Goal: Task Accomplishment & Management: Manage account settings

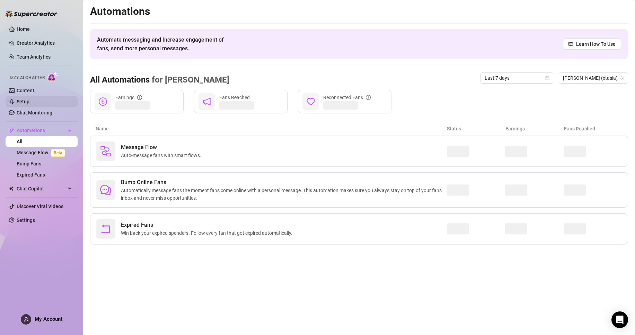
click at [29, 102] on link "Setup" at bounding box center [23, 102] width 13 height 6
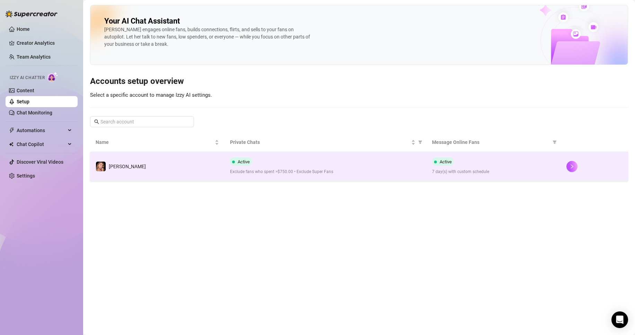
click at [500, 161] on div "Active 7 day(s) with custom schedule" at bounding box center [493, 166] width 123 height 18
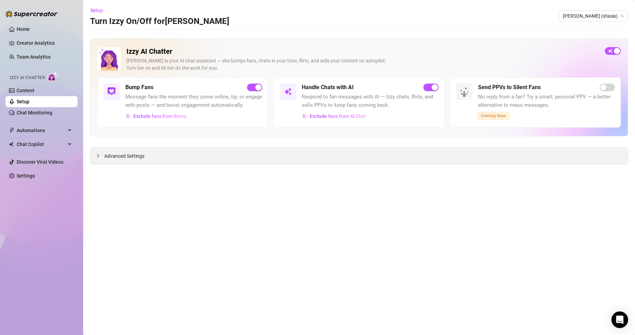
click at [225, 162] on div "Advanced Settings" at bounding box center [359, 156] width 538 height 16
click at [214, 151] on div "Advanced Settings" at bounding box center [359, 156] width 538 height 16
click at [118, 157] on span "Advanced Settings" at bounding box center [124, 156] width 40 height 8
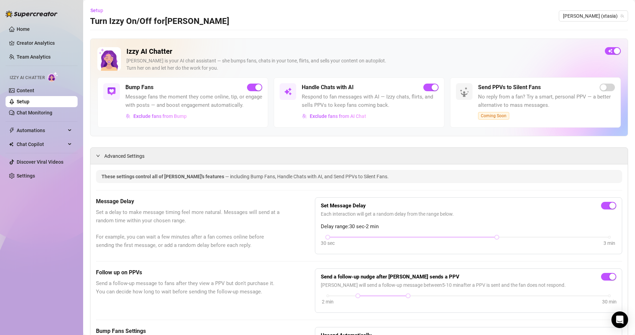
drag, startPoint x: 211, startPoint y: 246, endPoint x: 140, endPoint y: 114, distance: 149.8
click at [45, 111] on link "Chat Monitoring" at bounding box center [35, 113] width 36 height 6
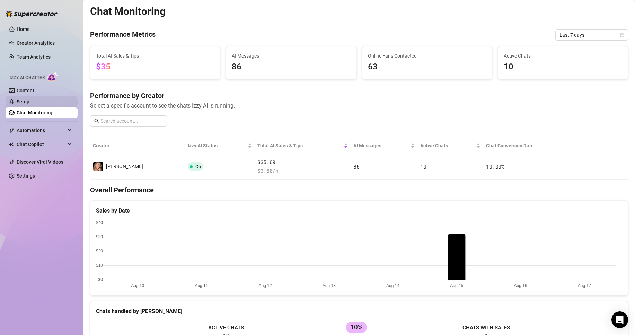
click at [29, 104] on link "Setup" at bounding box center [23, 102] width 13 height 6
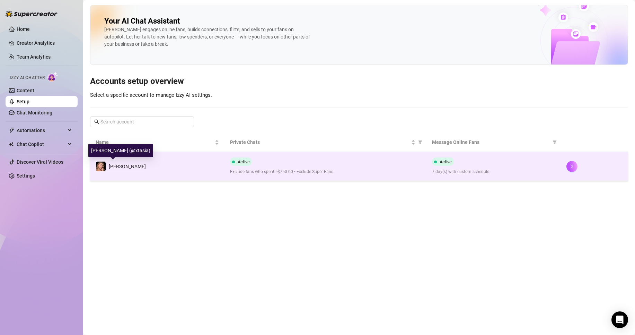
click at [112, 165] on span "[PERSON_NAME]" at bounding box center [127, 167] width 37 height 6
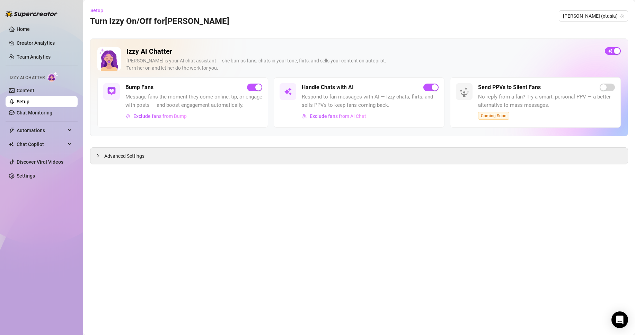
click at [145, 45] on div at bounding box center [132, 42] width 136 height 67
click at [326, 89] on h5 "Handle Chats with AI" at bounding box center [328, 87] width 52 height 8
click at [279, 86] on div "Handle Chats with AI Respond to fan messages with AI — Izzy chats, flirts, and …" at bounding box center [359, 102] width 171 height 50
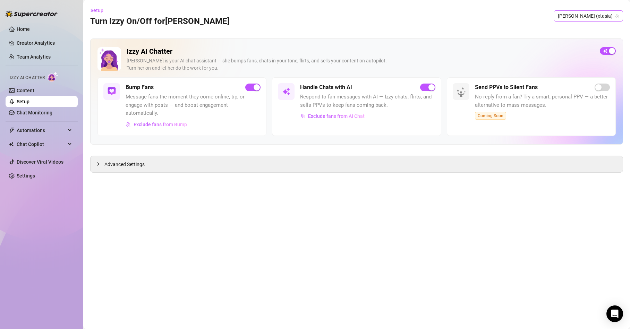
drag, startPoint x: 608, startPoint y: 21, endPoint x: 608, endPoint y: 16, distance: 4.9
click at [608, 19] on span "[PERSON_NAME] (xtasia)" at bounding box center [587, 16] width 61 height 10
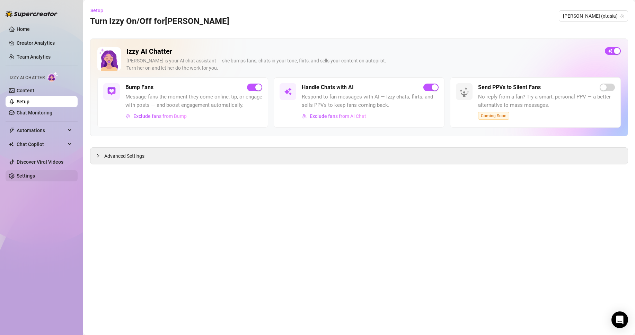
click at [24, 175] on link "Settings" at bounding box center [26, 176] width 18 height 6
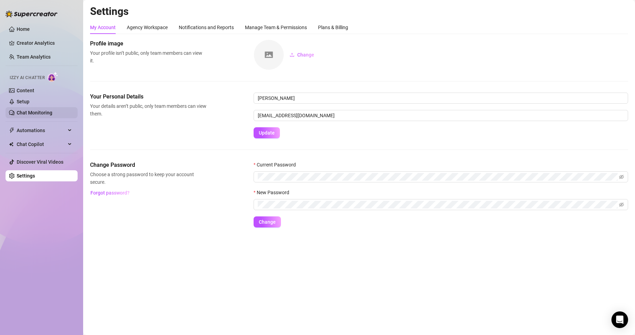
click at [34, 111] on link "Chat Monitoring" at bounding box center [35, 113] width 36 height 6
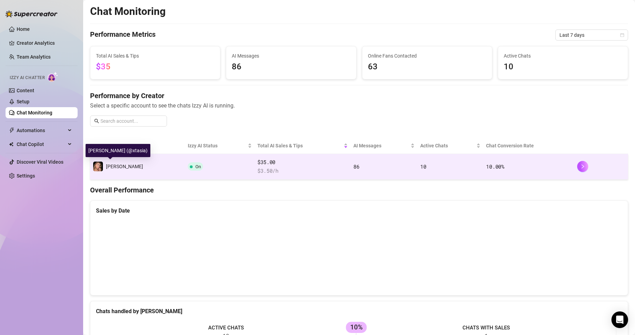
click at [112, 162] on div "[PERSON_NAME]" at bounding box center [118, 166] width 50 height 10
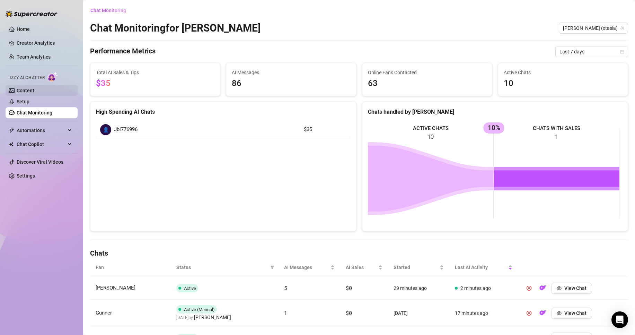
click at [28, 89] on link "Content" at bounding box center [26, 91] width 18 height 6
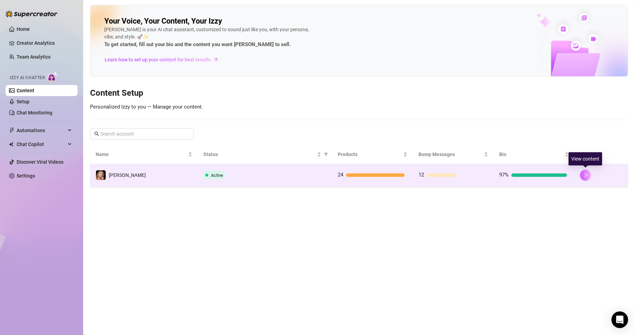
click at [588, 172] on button "button" at bounding box center [585, 175] width 11 height 11
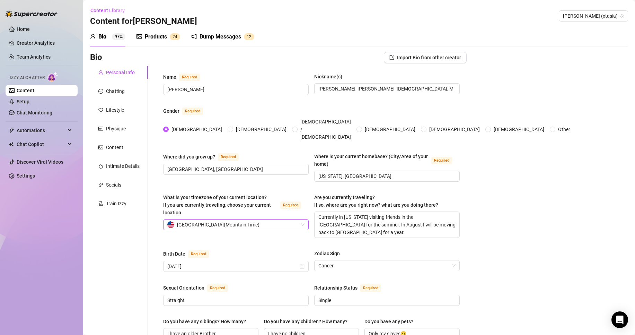
click at [300, 219] on span "[GEOGRAPHIC_DATA] ( Mountain Time )" at bounding box center [235, 224] width 137 height 10
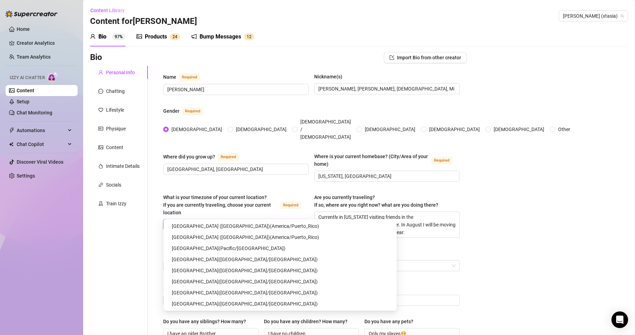
scroll to position [1975, 0]
type input "rig"
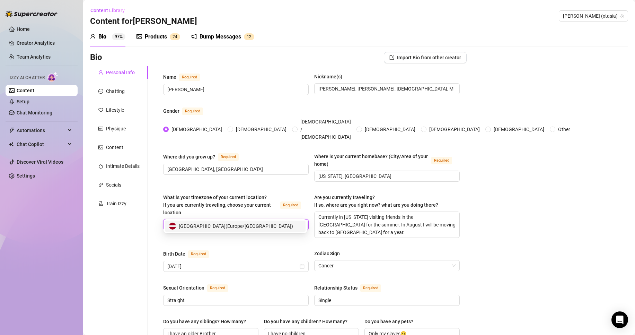
click at [214, 220] on div "[GEOGRAPHIC_DATA] ( [GEOGRAPHIC_DATA]/[GEOGRAPHIC_DATA] )" at bounding box center [235, 225] width 141 height 11
click at [354, 212] on textarea "Currently in [US_STATE] visiting friends in the [GEOGRAPHIC_DATA] for the summe…" at bounding box center [387, 225] width 145 height 26
drag, startPoint x: 356, startPoint y: 204, endPoint x: 442, endPoint y: 204, distance: 85.6
click at [442, 212] on textarea "Currently in [GEOGRAPHIC_DATA] visiting friends in the [GEOGRAPHIC_DATA] for th…" at bounding box center [387, 225] width 145 height 26
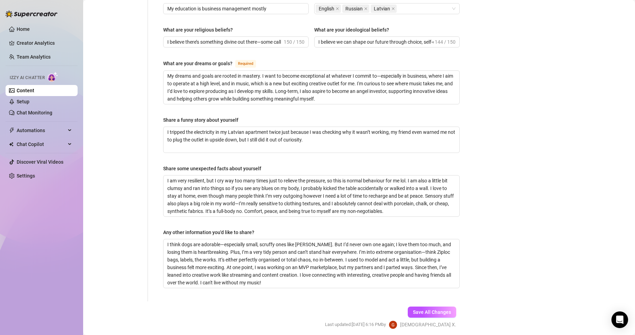
scroll to position [405, 0]
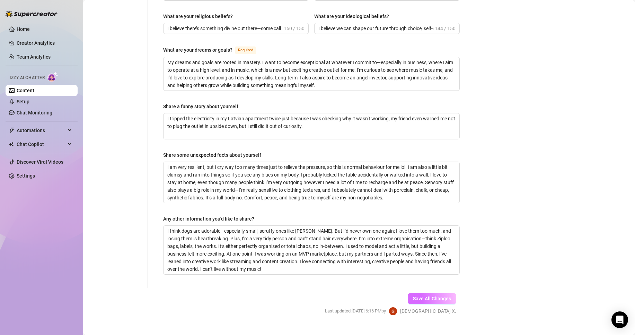
type textarea "Currently in [GEOGRAPHIC_DATA] sorting my move to [GEOGRAPHIC_DATA] a few weeks…"
click at [450, 293] on button "Save All Changes" at bounding box center [432, 298] width 49 height 11
click at [268, 234] on textarea "I think dogs are adorable—especially small, scruffy ones like [PERSON_NAME]. Bu…" at bounding box center [312, 250] width 296 height 49
click at [430, 288] on div "Save All Changes Last updated: [DATE] 6:16 PM by Goddess X." at bounding box center [391, 304] width 152 height 33
click at [435, 296] on span "Save All Changes" at bounding box center [432, 299] width 38 height 6
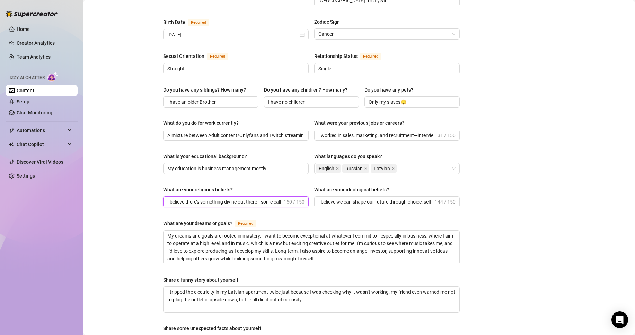
scroll to position [0, 193]
drag, startPoint x: 248, startPoint y: 189, endPoint x: 289, endPoint y: 192, distance: 41.7
click at [289, 196] on span "I believe there’s something divine out there—some call it [DEMOGRAPHIC_DATA], o…" at bounding box center [236, 201] width 146 height 11
drag, startPoint x: 339, startPoint y: 187, endPoint x: 435, endPoint y: 189, distance: 95.3
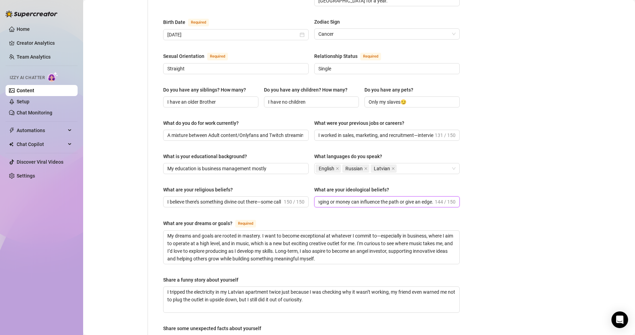
click at [435, 196] on span "I believe we can shape our future through choice, self-control, and learning—ho…" at bounding box center [387, 201] width 146 height 11
drag, startPoint x: 330, startPoint y: 122, endPoint x: 401, endPoint y: 127, distance: 71.3
click at [429, 130] on div "What do you do for work currently? A mixture between Adult content/Onlyfans and…" at bounding box center [311, 133] width 297 height 28
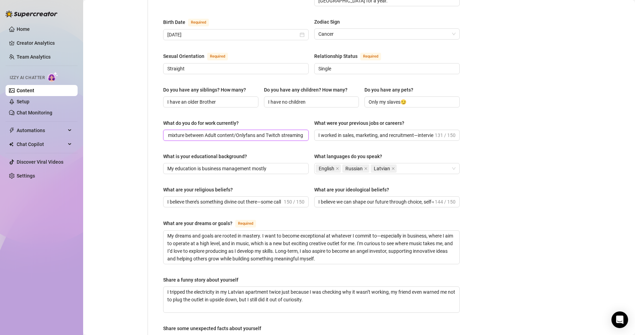
drag, startPoint x: 194, startPoint y: 124, endPoint x: 308, endPoint y: 129, distance: 114.5
click at [308, 129] on div "What do you do for work currently? A mixture between Adult content/Onlyfans and…" at bounding box center [311, 133] width 297 height 28
drag, startPoint x: 234, startPoint y: 222, endPoint x: 398, endPoint y: 233, distance: 164.3
click at [398, 233] on textarea "My dreams and goals are rooted in mastery. I want to become exceptional at what…" at bounding box center [312, 247] width 296 height 33
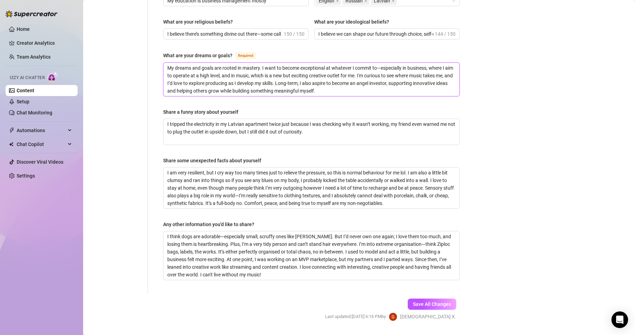
scroll to position [405, 0]
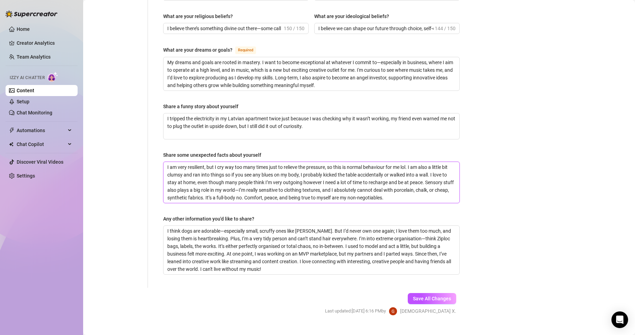
drag, startPoint x: 255, startPoint y: 169, endPoint x: 357, endPoint y: 173, distance: 102.4
click at [357, 173] on textarea "I am very resilient, but I cry way too many times just to relieve the pressure,…" at bounding box center [312, 182] width 296 height 41
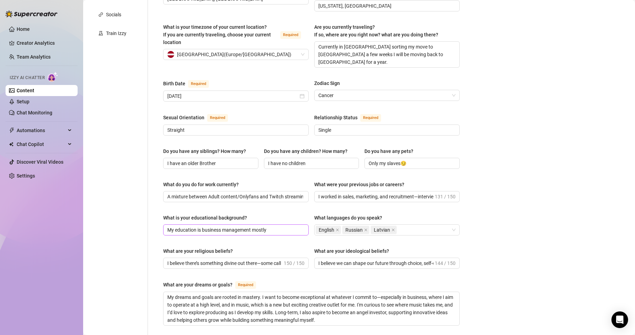
scroll to position [208, 0]
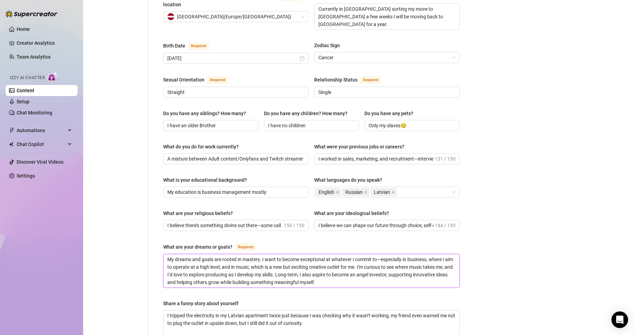
drag, startPoint x: 181, startPoint y: 246, endPoint x: 388, endPoint y: 259, distance: 207.0
click at [388, 259] on textarea "My dreams and goals are rooted in mastery. I want to become exceptional at what…" at bounding box center [312, 270] width 296 height 33
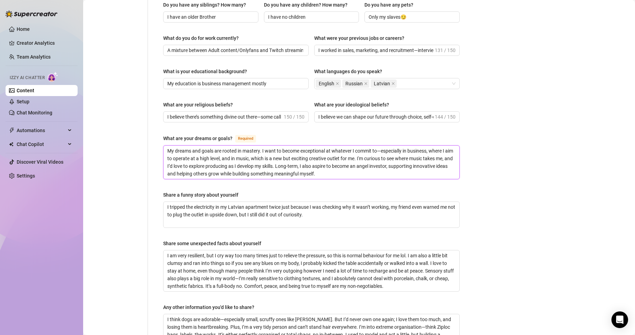
scroll to position [347, 0]
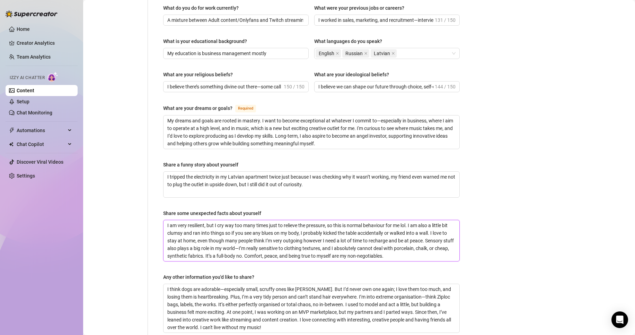
drag, startPoint x: 179, startPoint y: 213, endPoint x: 290, endPoint y: 233, distance: 113.1
click at [290, 233] on textarea "I am very resilient, but I cry way too many times just to relieve the pressure,…" at bounding box center [312, 240] width 296 height 41
click at [273, 236] on textarea "I am very resilient, but I cry way too many times just to relieve the pressure,…" at bounding box center [312, 240] width 296 height 41
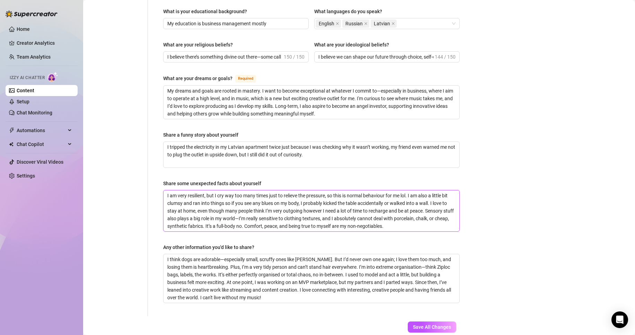
scroll to position [381, 0]
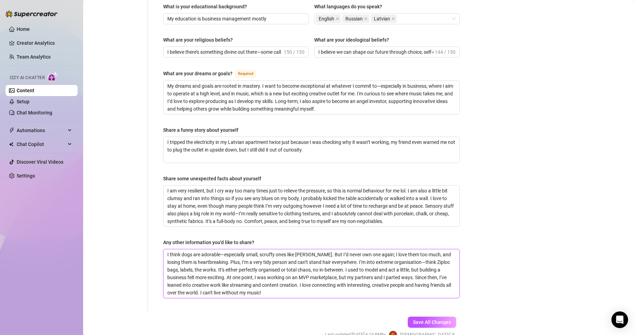
drag, startPoint x: 186, startPoint y: 241, endPoint x: 370, endPoint y: 259, distance: 184.6
click at [370, 259] on textarea "I think dogs are adorable—especially small, scruffy ones like [PERSON_NAME]. Bu…" at bounding box center [312, 273] width 296 height 49
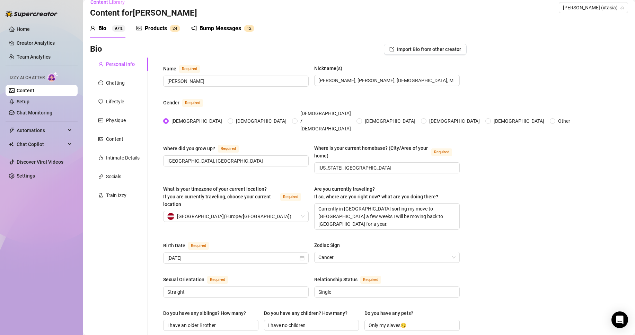
scroll to position [0, 0]
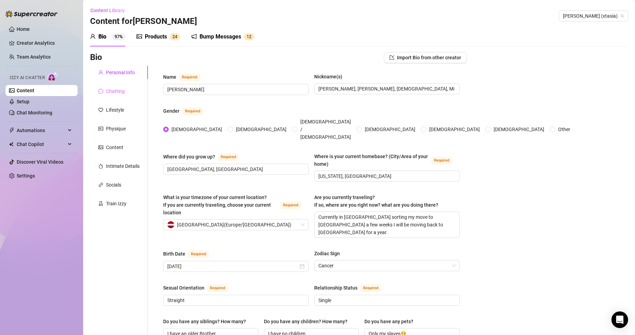
click at [129, 93] on div "Chatting" at bounding box center [119, 91] width 58 height 13
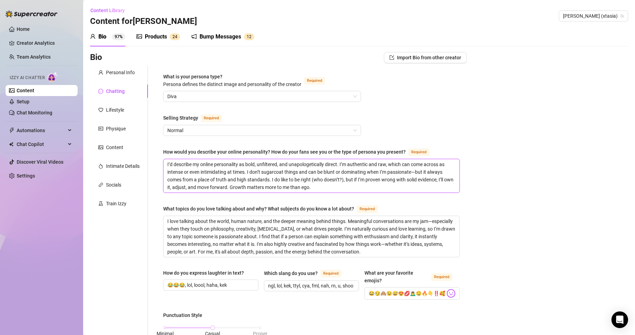
drag, startPoint x: 181, startPoint y: 158, endPoint x: 312, endPoint y: 174, distance: 132.3
click at [312, 174] on textarea "I’d describe my online personality as bold, unfiltered, and unapologetically di…" at bounding box center [312, 175] width 296 height 33
drag, startPoint x: 174, startPoint y: 218, endPoint x: 395, endPoint y: 253, distance: 224.3
click at [395, 253] on textarea "I love talking about the world, human nature, and the deeper meaning behind thi…" at bounding box center [312, 236] width 296 height 41
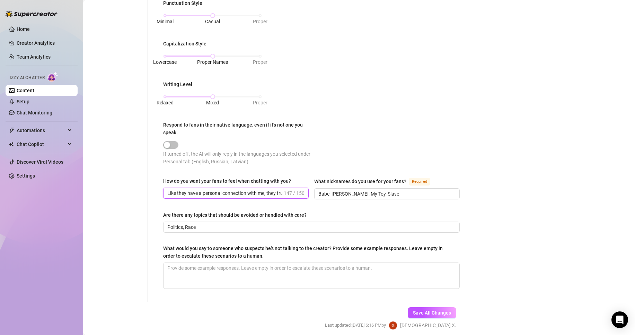
scroll to position [0, 206]
drag, startPoint x: 222, startPoint y: 195, endPoint x: 298, endPoint y: 203, distance: 76.7
click at [298, 203] on div "How do you want your fans to feel when chatting with you? Like they have a pers…" at bounding box center [311, 191] width 297 height 28
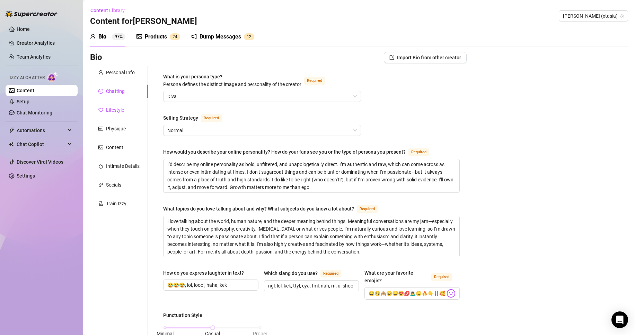
scroll to position [0, 0]
click at [118, 108] on div "Lifestyle" at bounding box center [115, 110] width 18 height 8
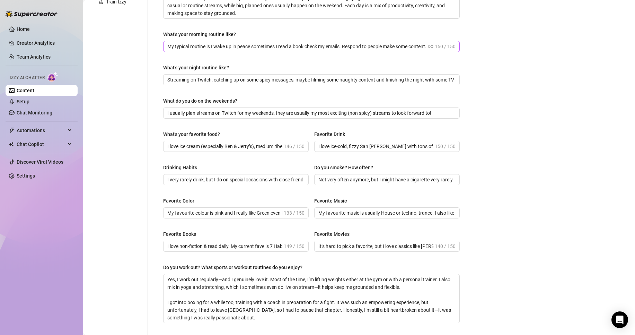
scroll to position [208, 0]
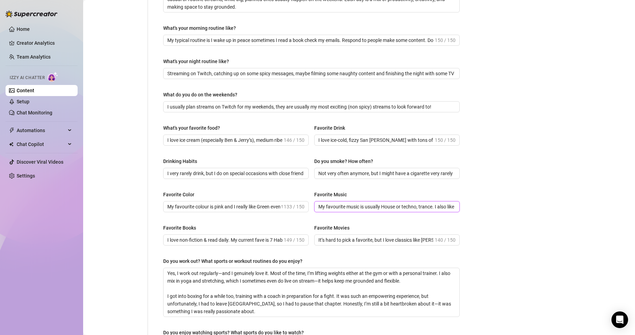
click at [393, 207] on input "My favourite music is usually House or techno, trance. I also like classical mu…" at bounding box center [387, 207] width 136 height 8
click at [427, 207] on input "My favourite music is usually House or techno, trance. I also like classical mu…" at bounding box center [387, 207] width 136 height 8
click at [431, 208] on input "My favourite music is usually House or techno, trance. I also like classical mu…" at bounding box center [387, 207] width 136 height 8
click at [430, 208] on input "My favourite music is usually House or techno, trance. I also like classical mu…" at bounding box center [387, 207] width 136 height 8
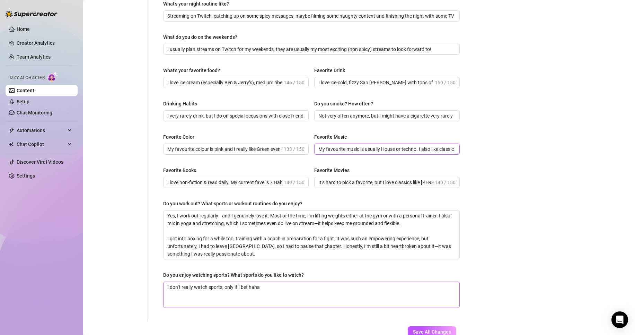
scroll to position [312, 0]
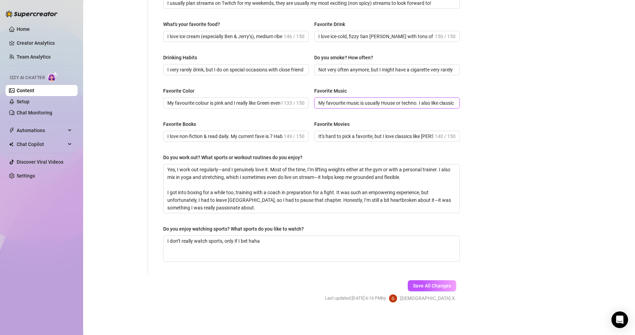
type input "My favourite music is usually House or techno. I also like classical music."
drag, startPoint x: 410, startPoint y: 278, endPoint x: 412, endPoint y: 282, distance: 4.7
click at [410, 278] on div "Save All Changes Last updated: [DATE] 6:16 PM by Goddess X." at bounding box center [391, 291] width 152 height 33
click at [413, 283] on span "Save All Changes" at bounding box center [432, 286] width 38 height 6
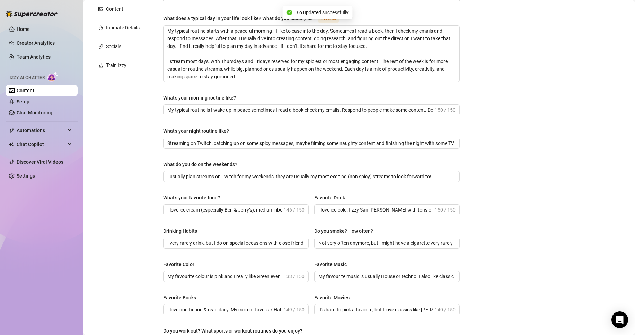
scroll to position [0, 0]
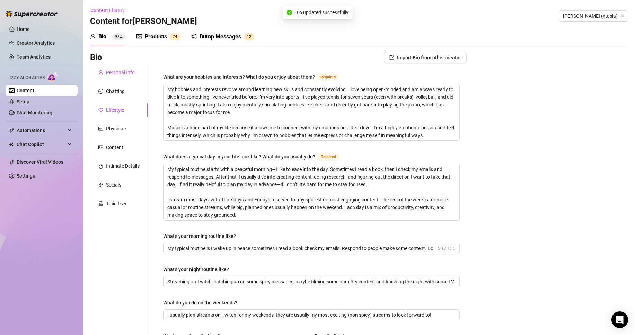
click at [129, 73] on div "Personal Info" at bounding box center [120, 73] width 29 height 8
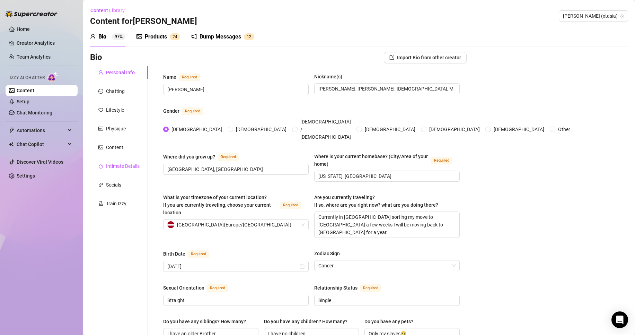
click at [124, 164] on div "Intimate Details" at bounding box center [123, 166] width 34 height 8
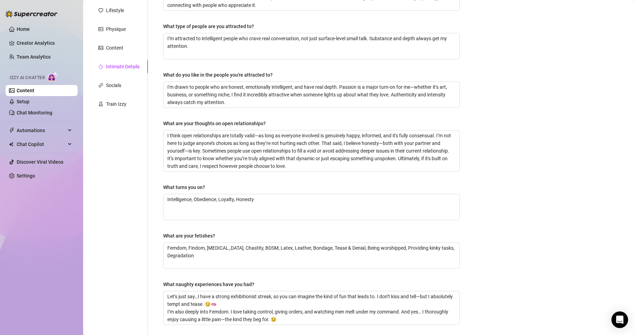
scroll to position [59, 0]
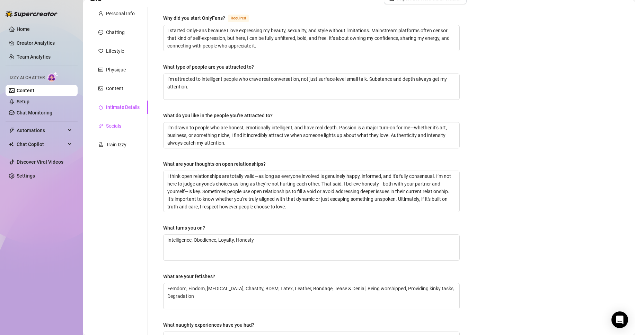
click at [121, 129] on div "Socials" at bounding box center [113, 126] width 15 height 8
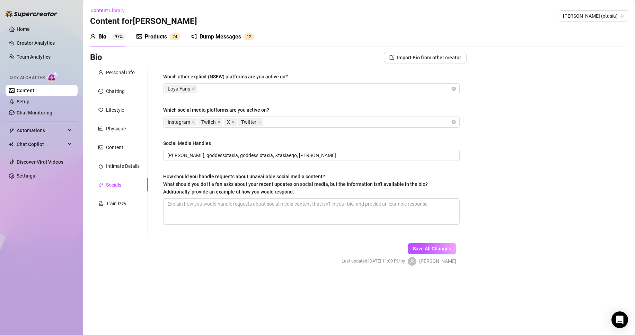
scroll to position [0, 0]
click at [118, 204] on div "Train Izzy" at bounding box center [116, 204] width 20 height 8
